Goal: Task Accomplishment & Management: Manage account settings

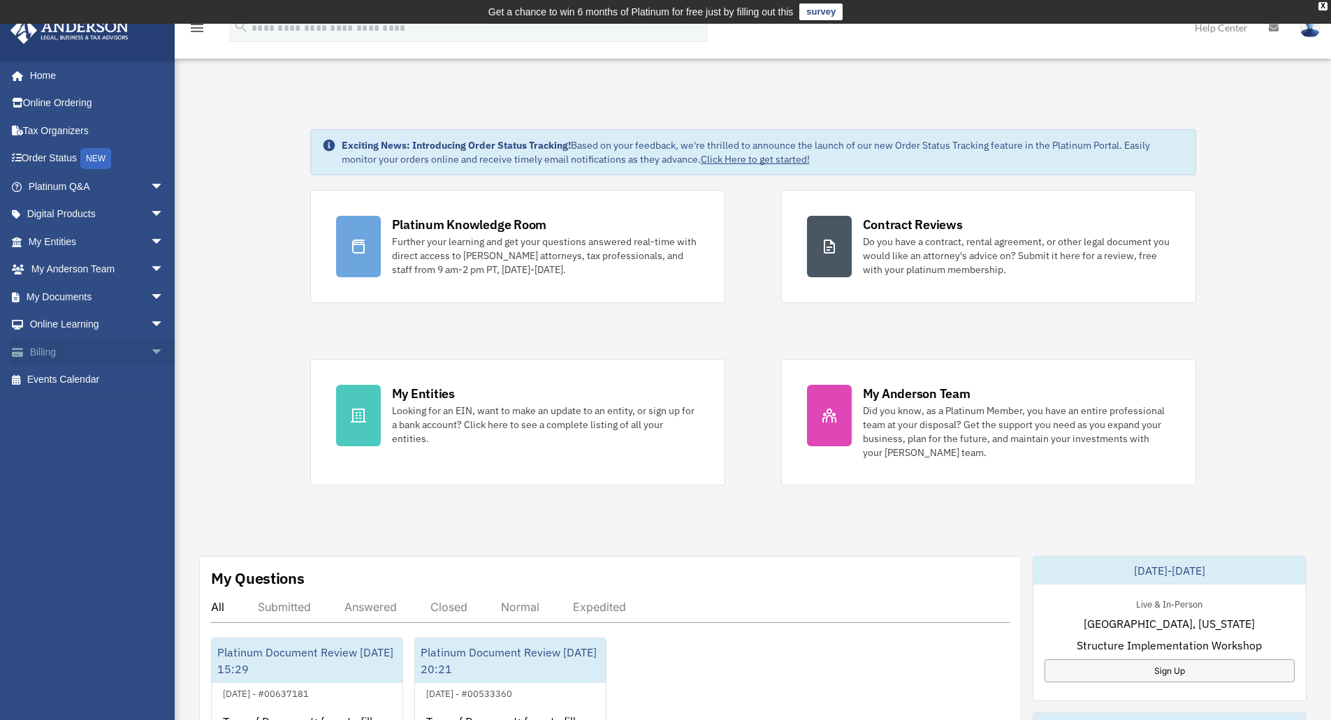
click at [155, 358] on span "arrow_drop_down" at bounding box center [164, 352] width 28 height 29
click at [78, 431] on link "Manage Payments" at bounding box center [103, 436] width 166 height 28
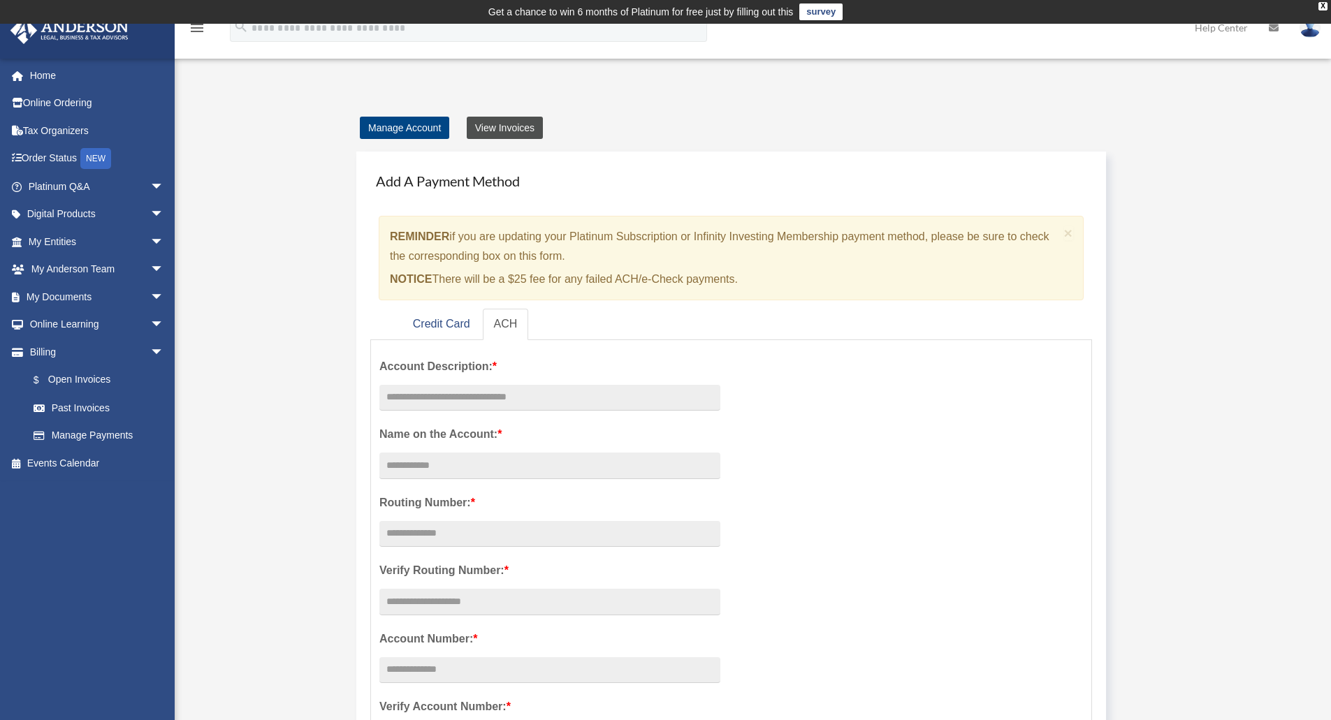
click at [498, 120] on link "View Invoices" at bounding box center [505, 128] width 76 height 22
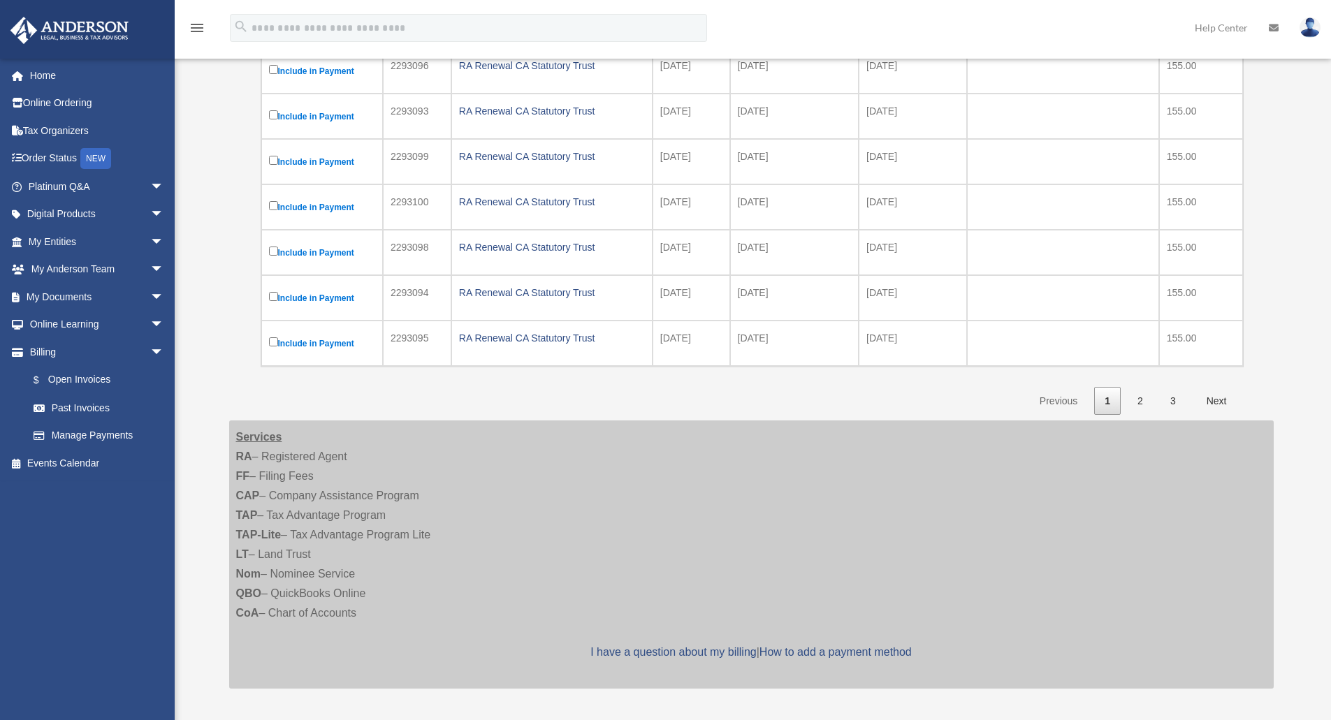
scroll to position [419, 0]
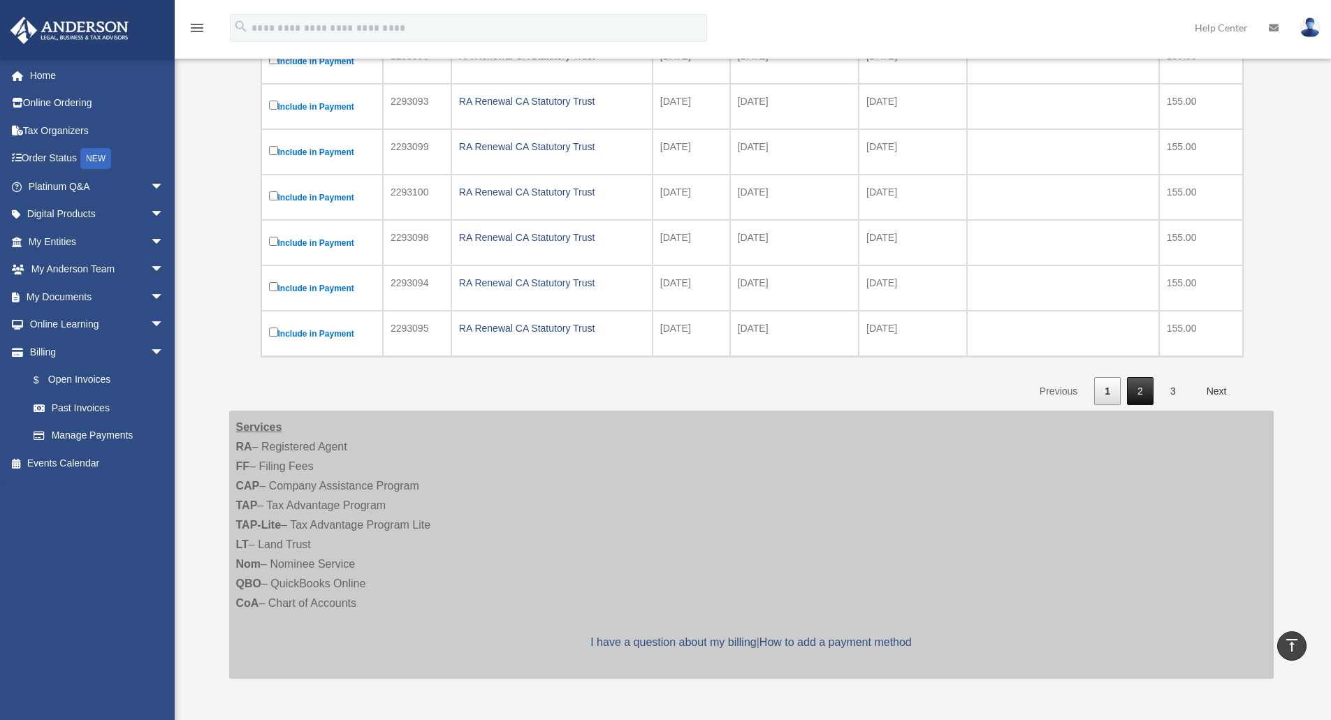
click at [1136, 392] on link "2" at bounding box center [1140, 391] width 27 height 29
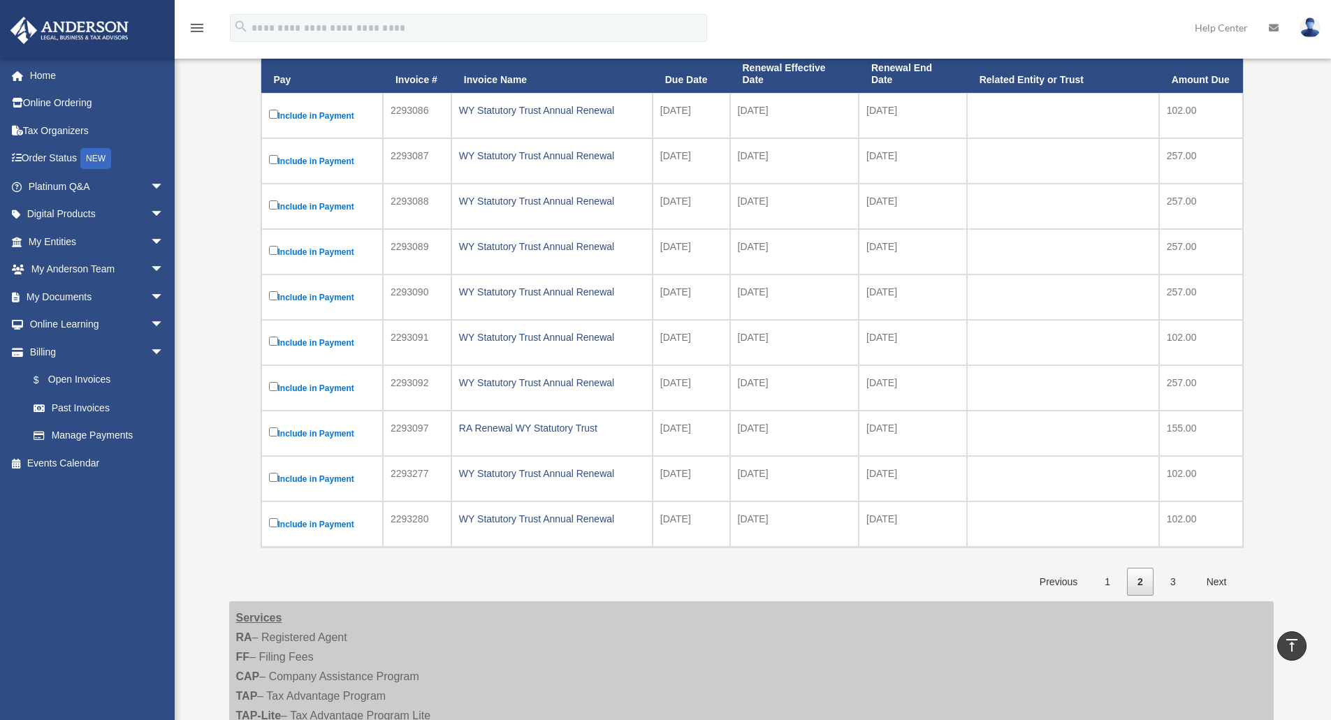
scroll to position [210, 0]
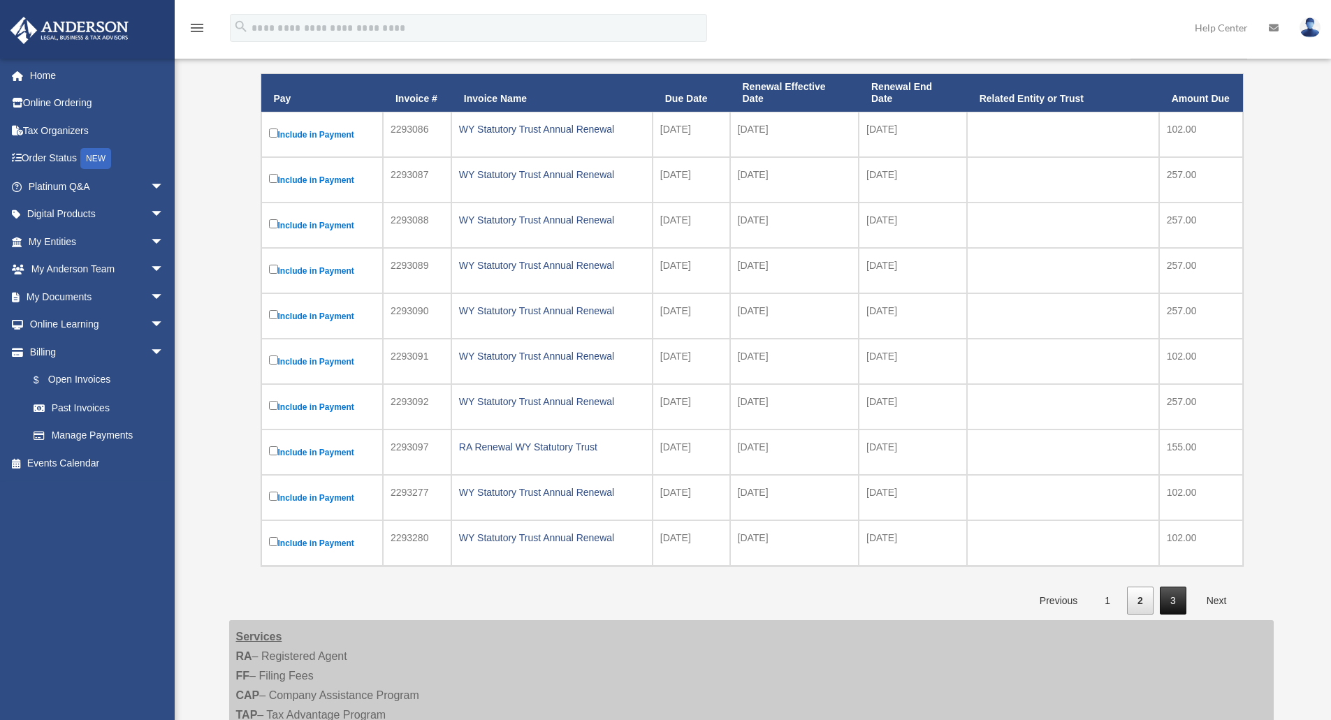
click at [1183, 595] on link "3" at bounding box center [1173, 601] width 27 height 29
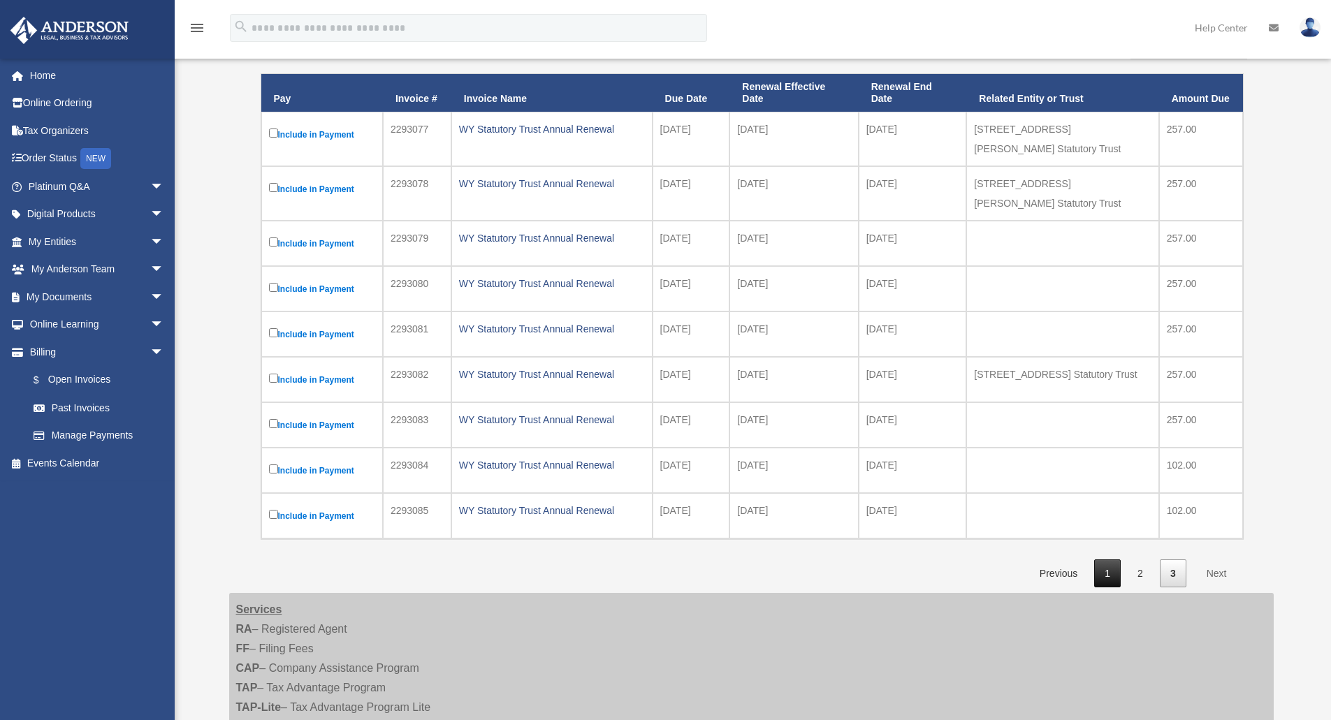
click at [1115, 560] on link "1" at bounding box center [1107, 574] width 27 height 29
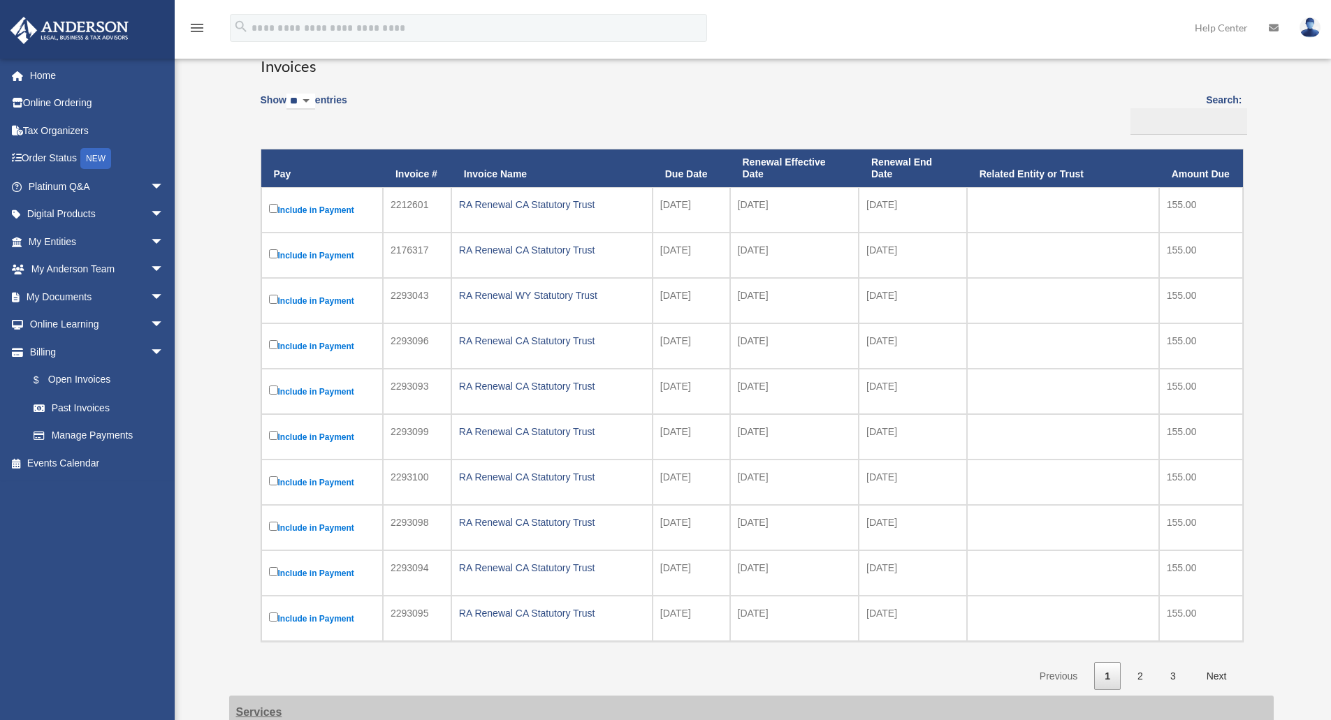
scroll to position [0, 0]
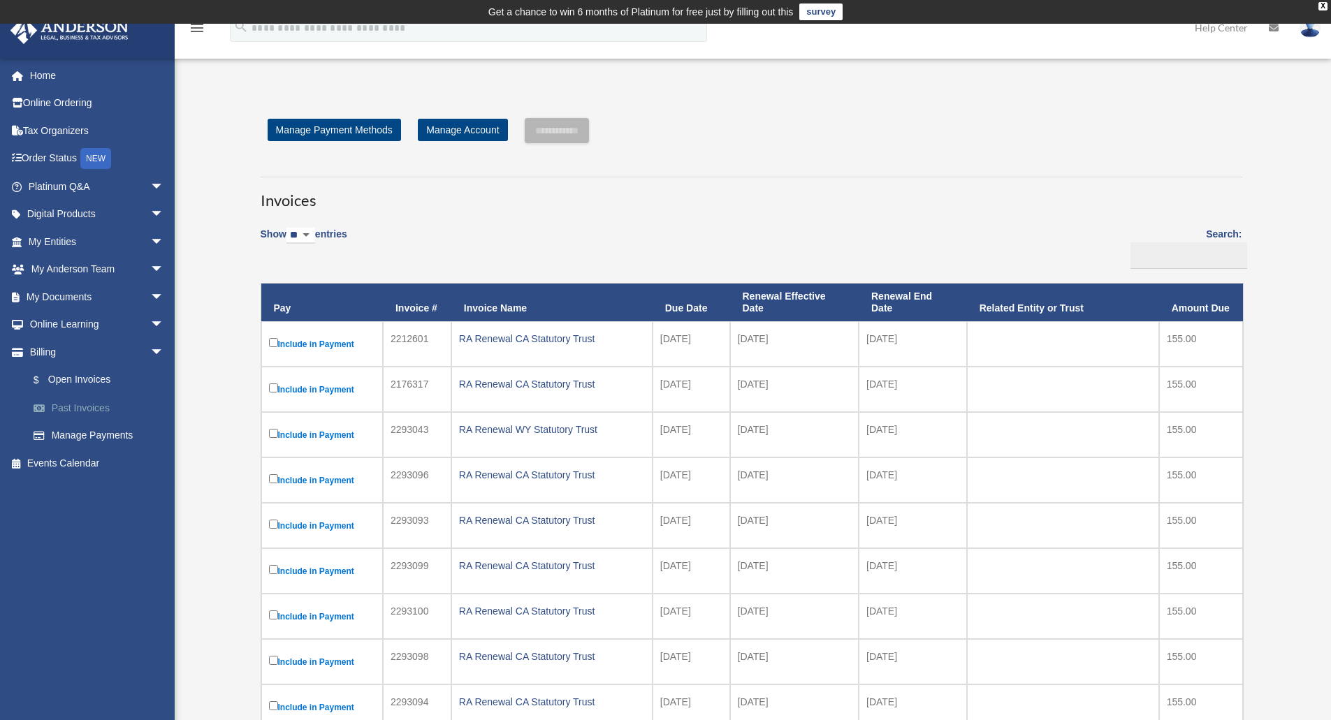
click at [86, 401] on link "Past Invoices" at bounding box center [103, 408] width 166 height 28
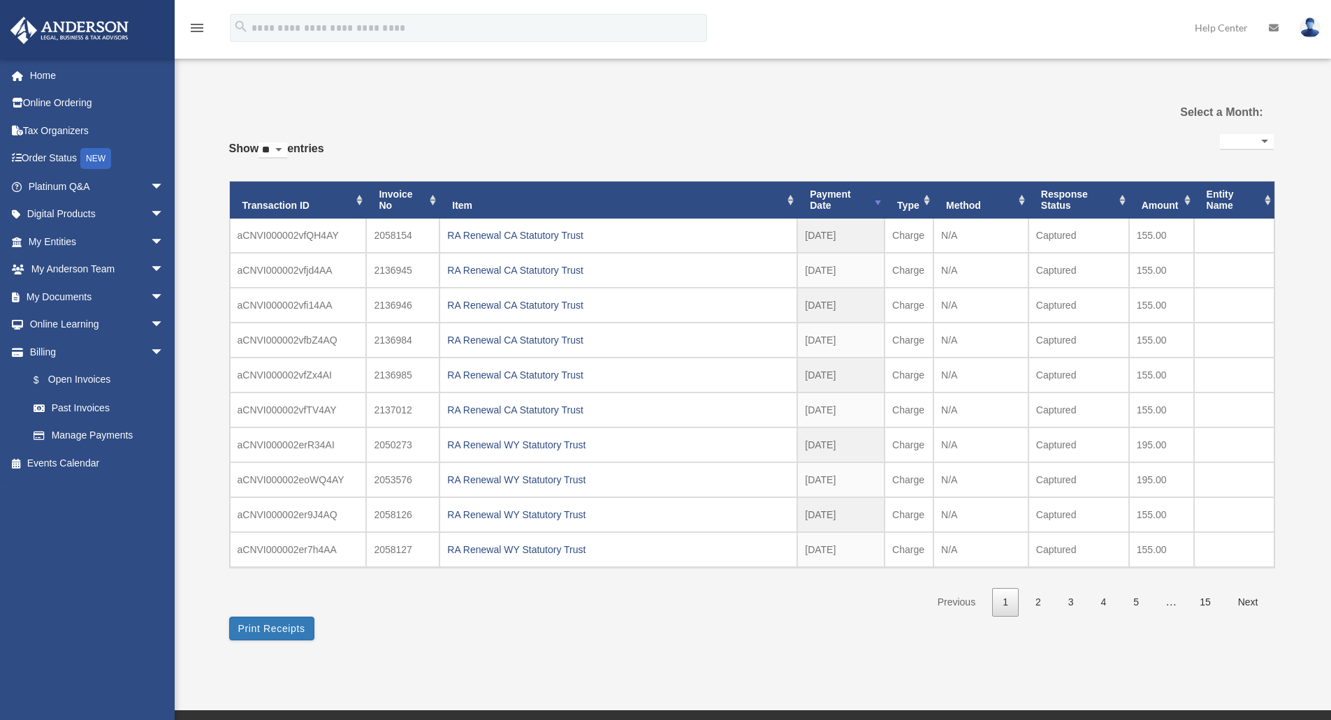
select select
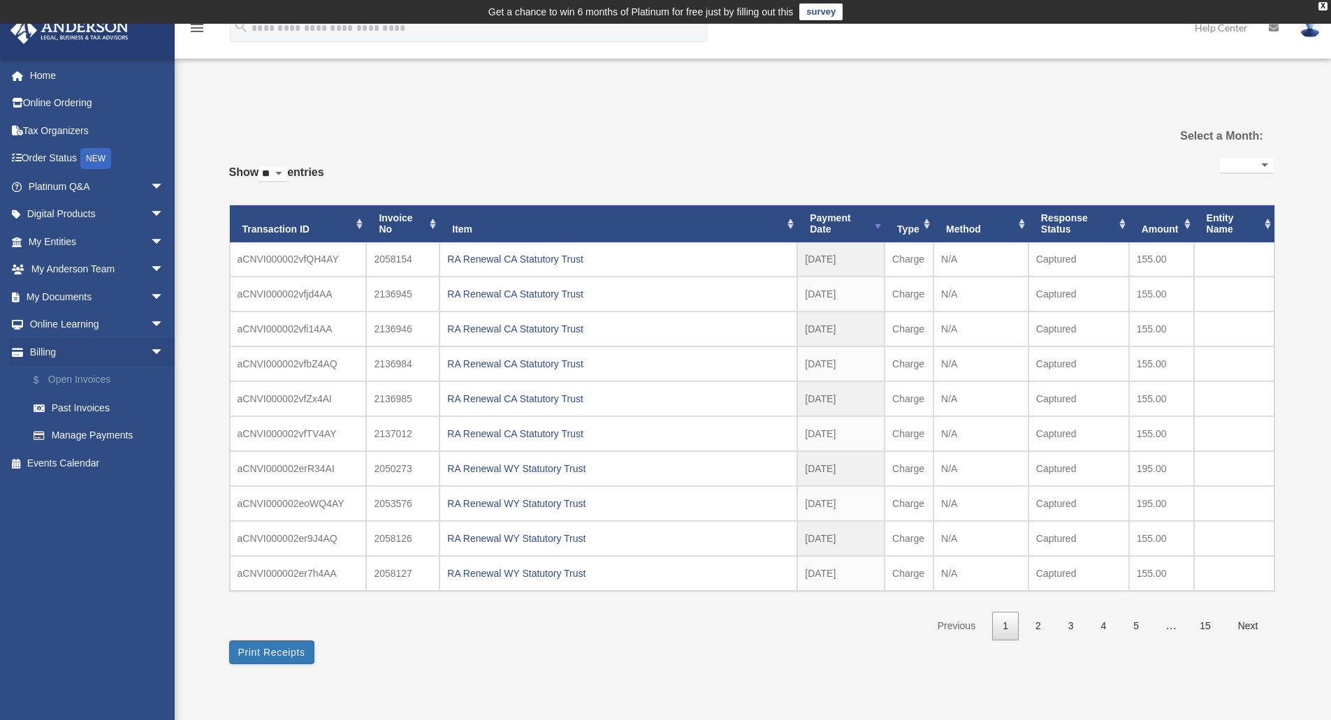
click at [106, 384] on link "$ Open Invoices" at bounding box center [103, 380] width 166 height 29
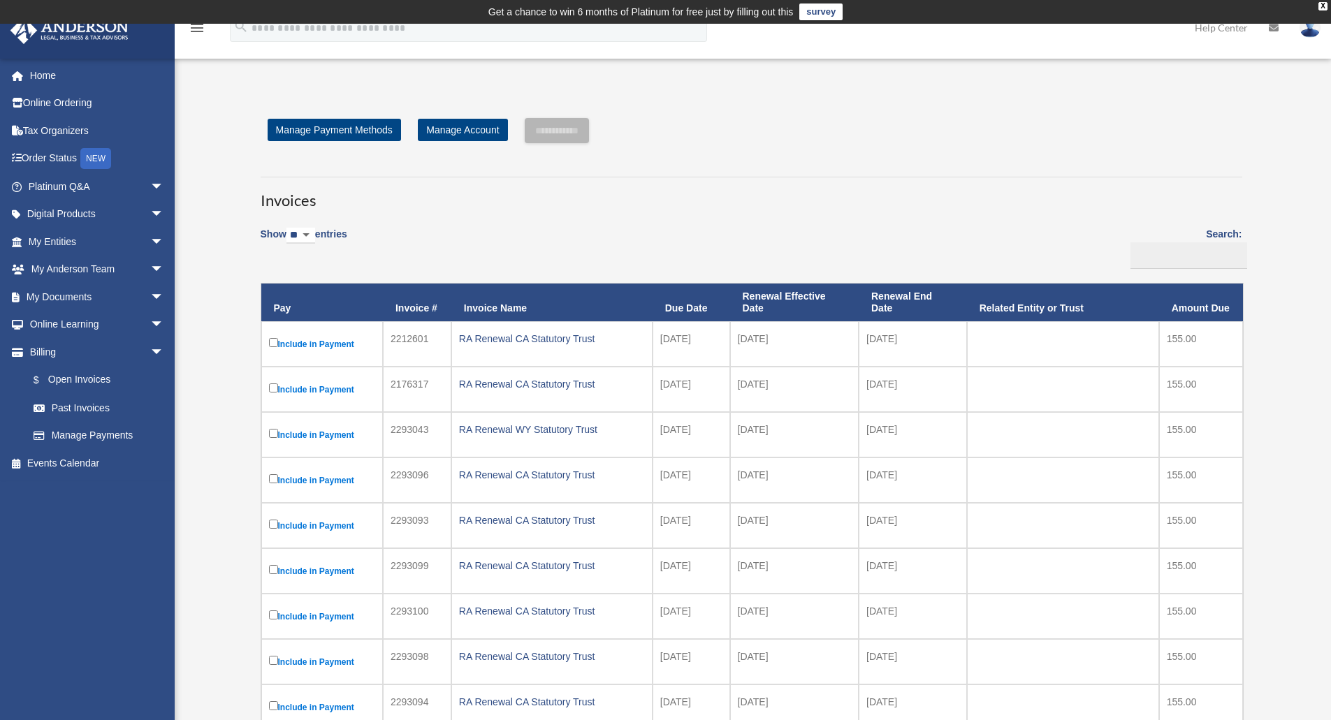
click at [1300, 27] on img at bounding box center [1309, 27] width 21 height 20
click at [1072, 126] on link "Logout" at bounding box center [1100, 122] width 140 height 29
